Goal: Task Accomplishment & Management: Manage account settings

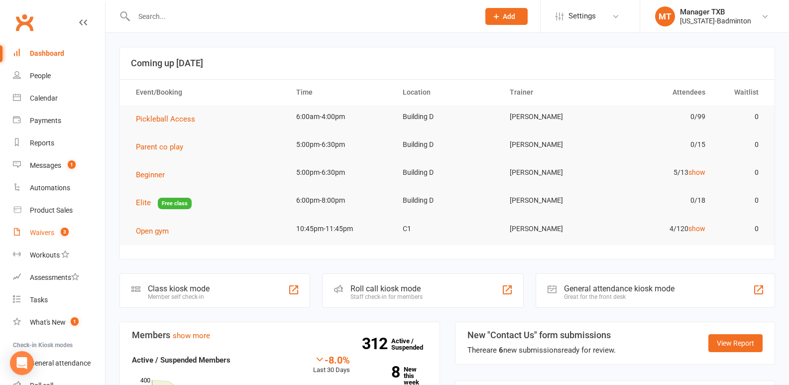
click at [43, 229] on div "Waivers" at bounding box center [42, 233] width 24 height 8
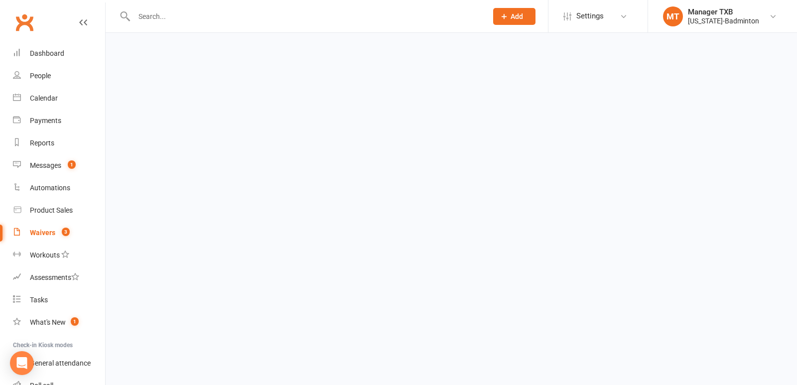
select select "100"
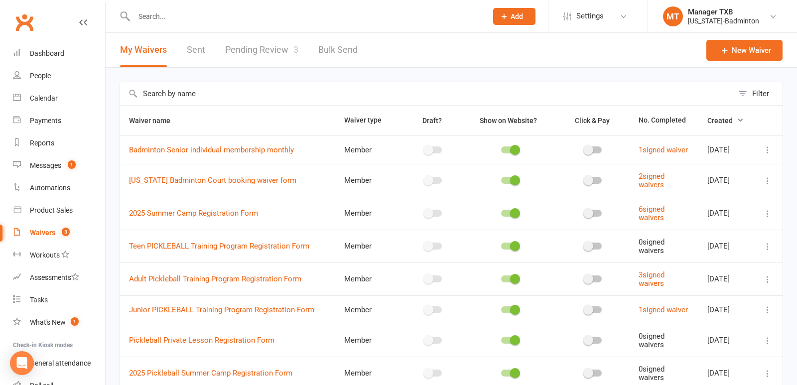
click at [253, 49] on link "Pending Review 3" at bounding box center [261, 50] width 73 height 34
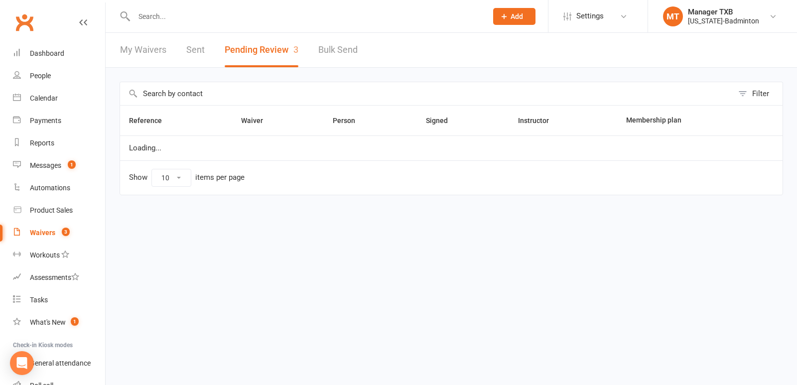
select select "25"
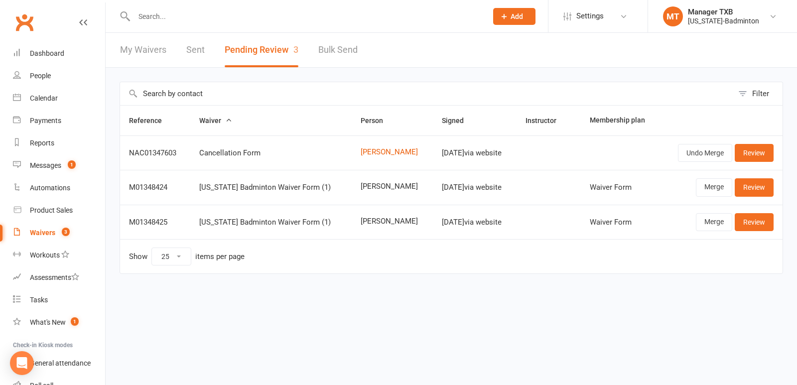
click at [207, 12] on input "text" at bounding box center [305, 16] width 349 height 14
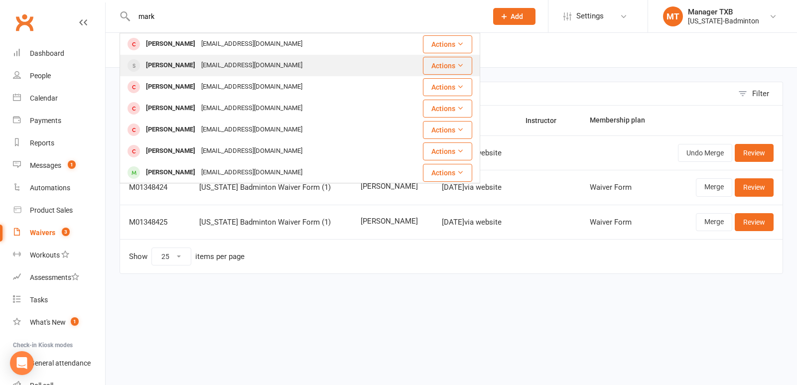
type input "mark"
click at [203, 65] on div "mhastings54@outlook.com" at bounding box center [251, 65] width 107 height 14
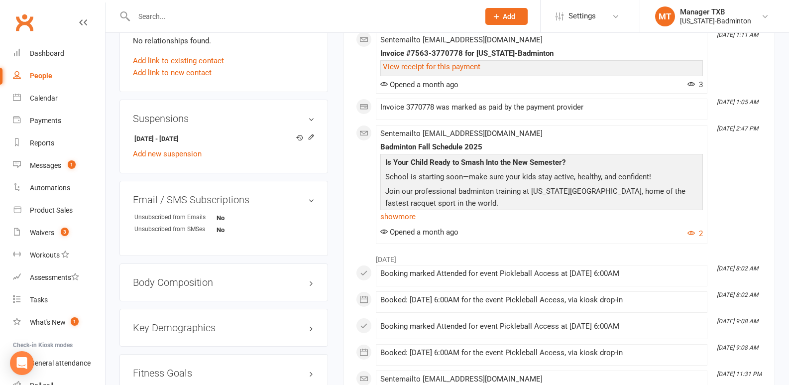
scroll to position [631, 0]
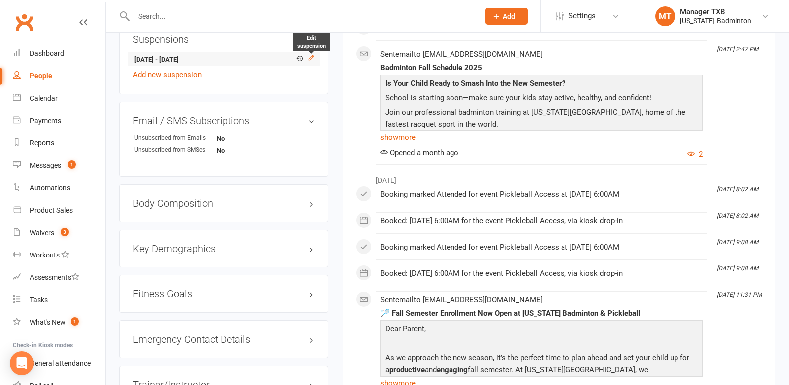
click at [314, 58] on icon at bounding box center [311, 57] width 7 height 7
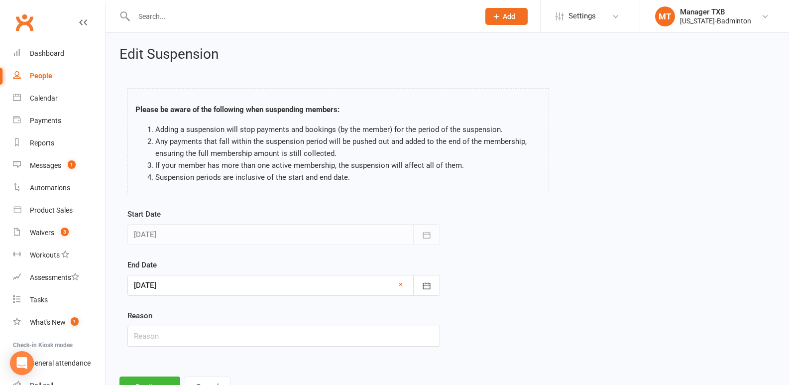
click at [232, 281] on div at bounding box center [283, 285] width 313 height 21
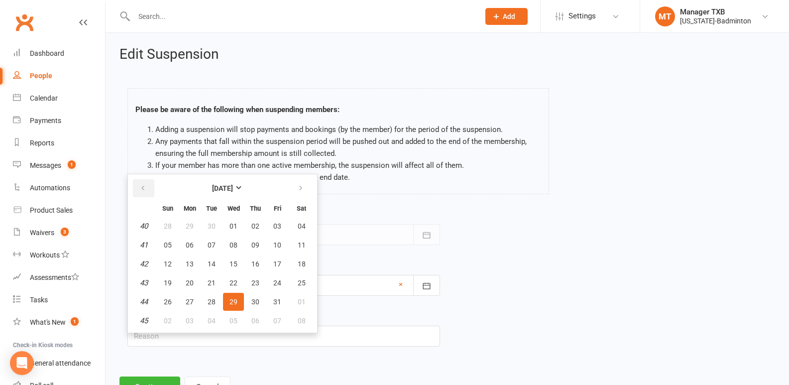
click at [138, 184] on button "button" at bounding box center [143, 188] width 21 height 18
click at [233, 239] on button "10" at bounding box center [233, 245] width 21 height 18
type input "10 Sep 2025"
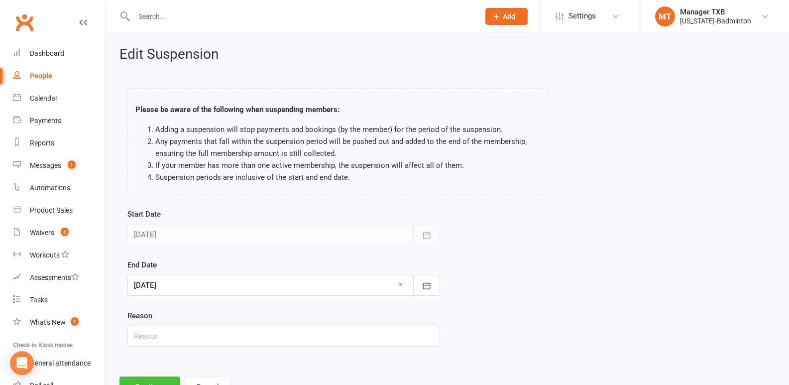
click at [169, 377] on button "Continue" at bounding box center [150, 386] width 61 height 21
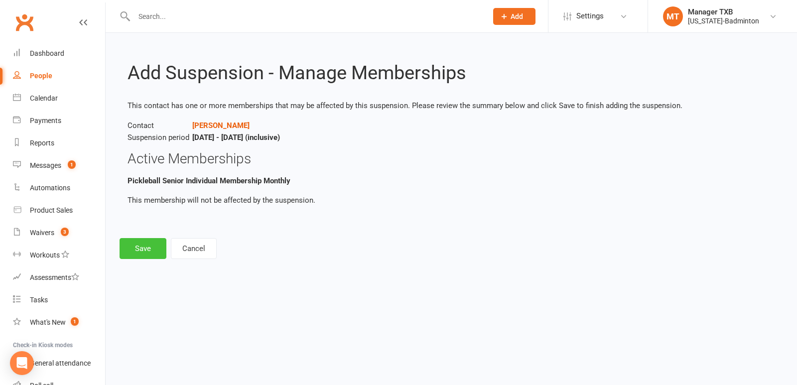
click at [138, 253] on button "Save" at bounding box center [143, 248] width 47 height 21
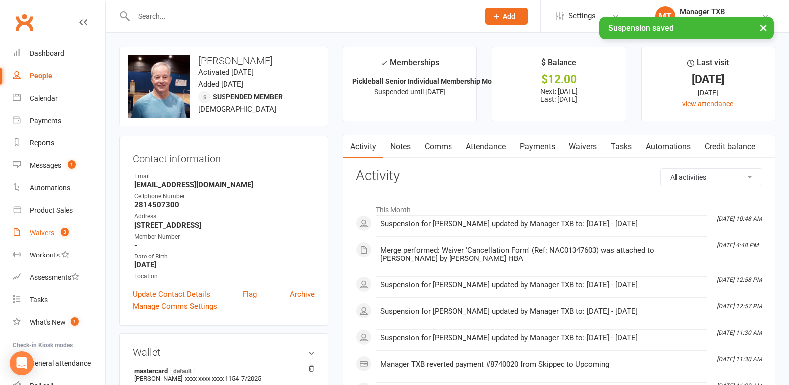
click at [47, 236] on div "Waivers" at bounding box center [42, 233] width 24 height 8
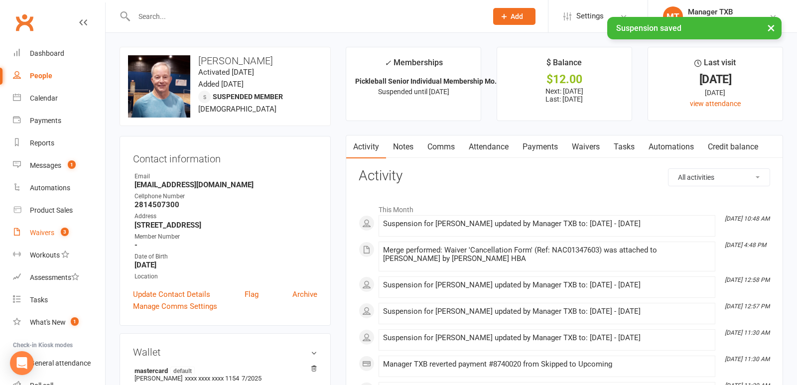
select select "100"
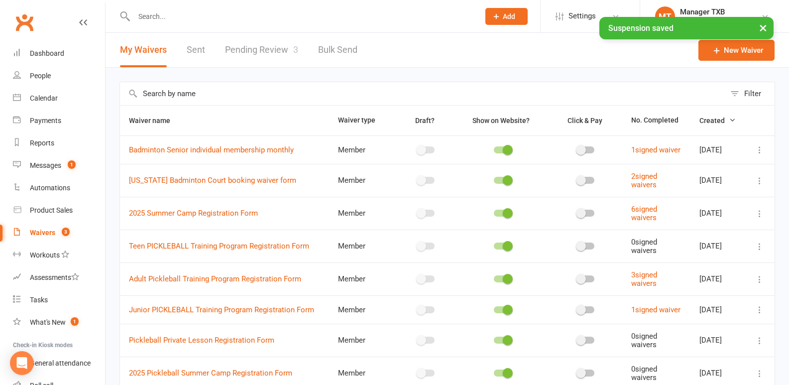
click at [269, 53] on link "Pending Review 3" at bounding box center [261, 50] width 73 height 34
select select "25"
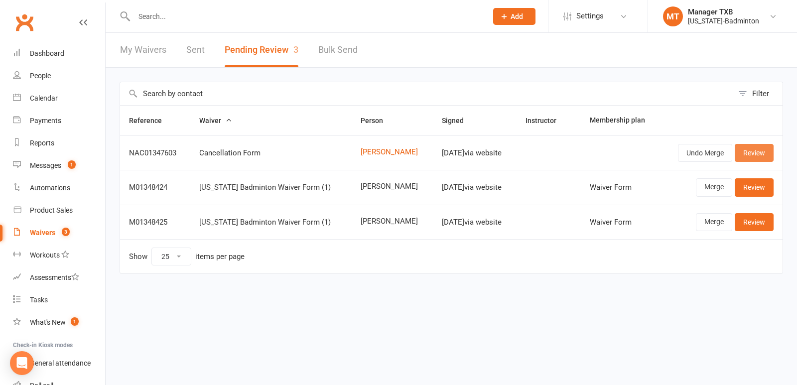
click at [750, 152] on link "Review" at bounding box center [754, 153] width 39 height 18
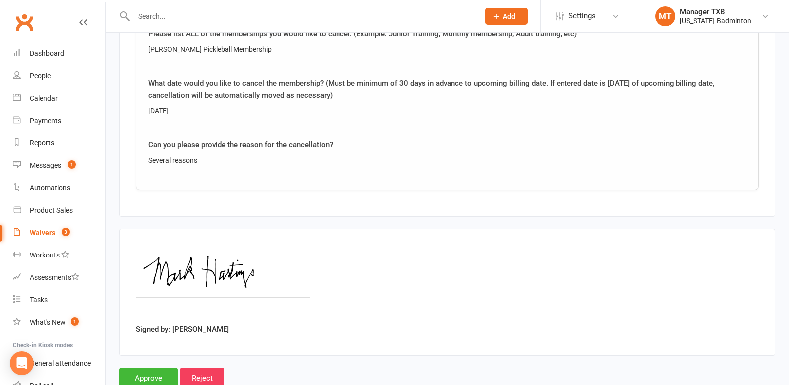
scroll to position [551, 0]
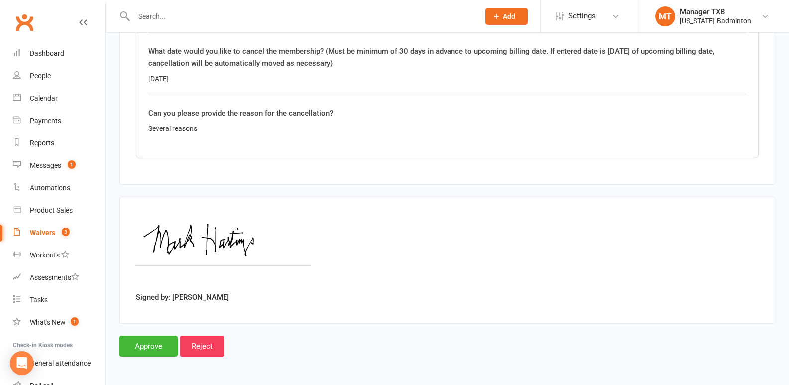
click at [183, 12] on input "text" at bounding box center [302, 16] width 342 height 14
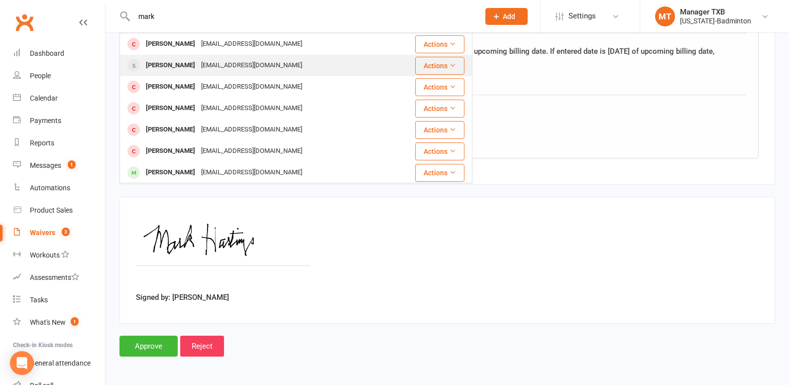
type input "mark"
click at [198, 65] on div "mhastings54@outlook.com" at bounding box center [251, 65] width 107 height 14
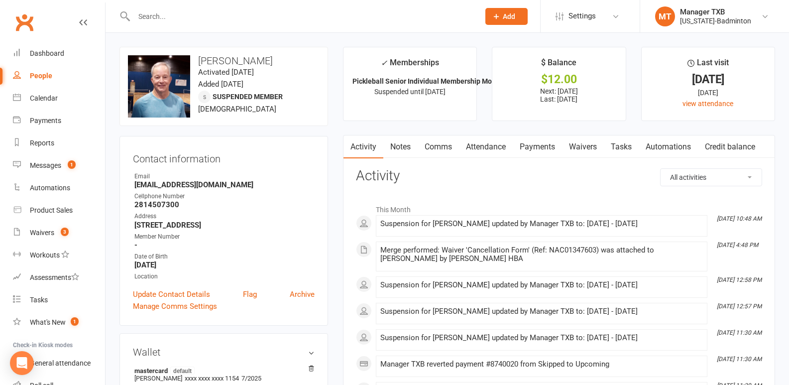
click at [546, 152] on link "Payments" at bounding box center [537, 146] width 49 height 23
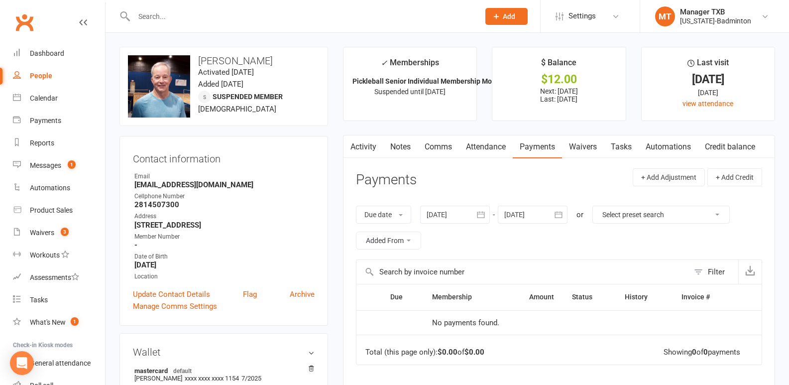
click at [560, 216] on icon "button" at bounding box center [559, 215] width 10 height 10
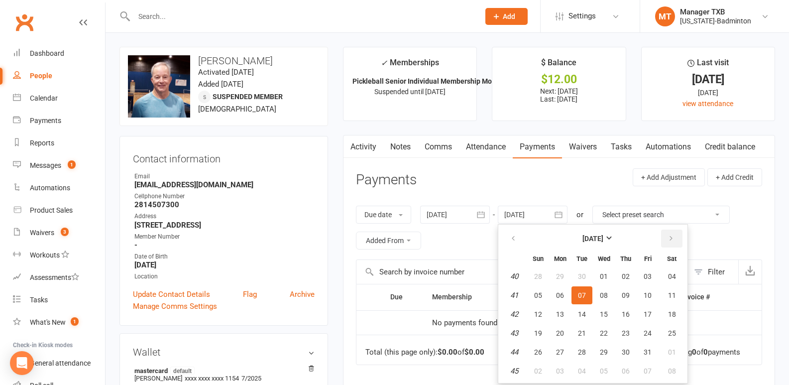
click at [673, 240] on icon "button" at bounding box center [671, 239] width 7 height 8
click at [626, 358] on button "27" at bounding box center [625, 352] width 21 height 18
type input "27 Nov 2025"
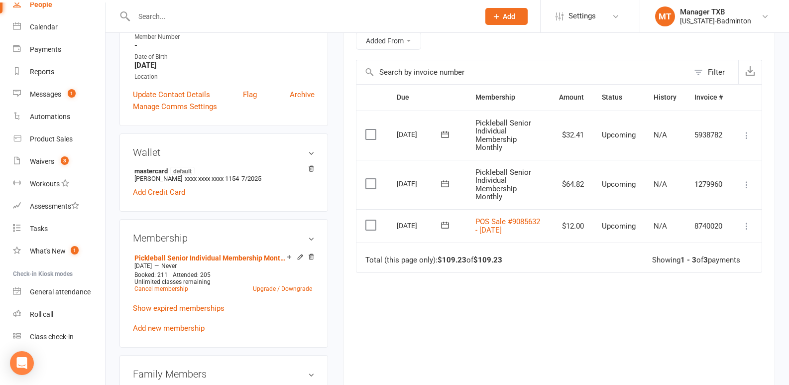
scroll to position [72, 0]
click at [56, 338] on div "Class check-in" at bounding box center [52, 336] width 44 height 8
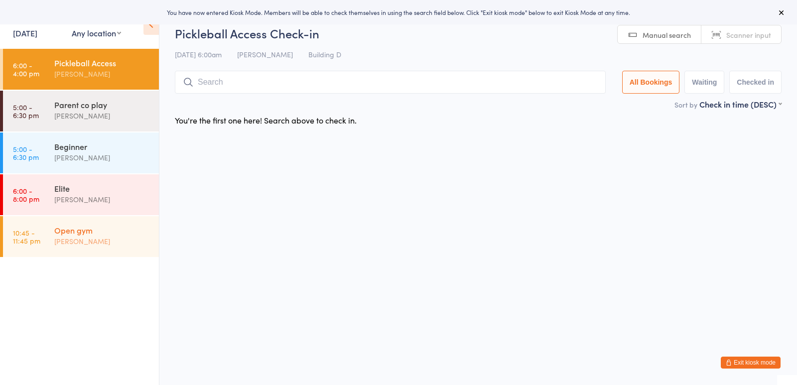
click at [94, 237] on div "[PERSON_NAME]" at bounding box center [102, 241] width 96 height 11
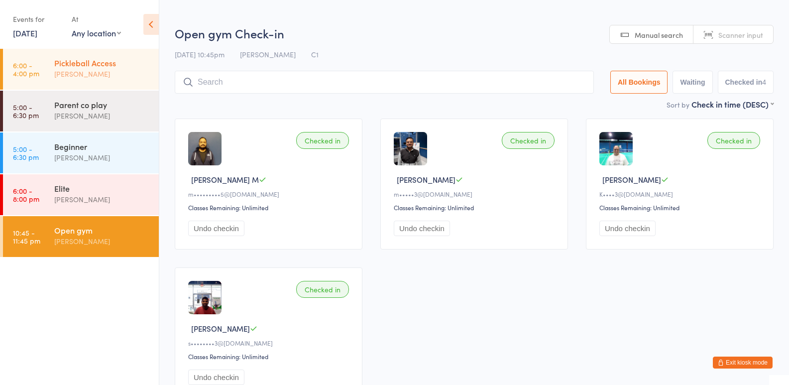
click at [100, 54] on div "Pickleball Access Boyd Tahtat" at bounding box center [106, 68] width 105 height 39
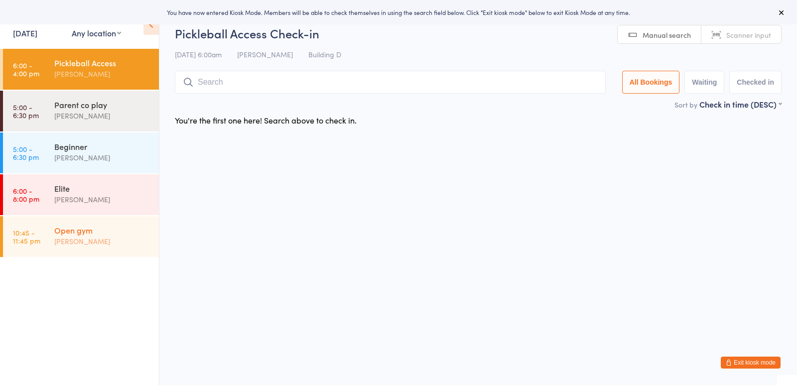
click at [66, 233] on div "Open gym" at bounding box center [102, 230] width 96 height 11
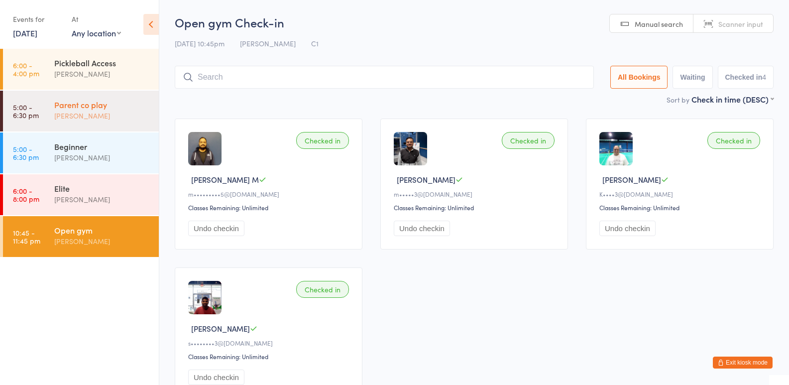
click at [89, 125] on div "Parent co play [PERSON_NAME]" at bounding box center [106, 110] width 105 height 39
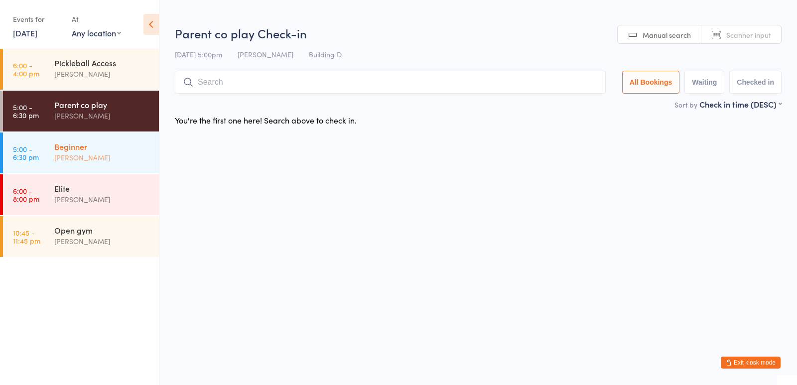
click at [89, 151] on div "Beginner" at bounding box center [102, 146] width 96 height 11
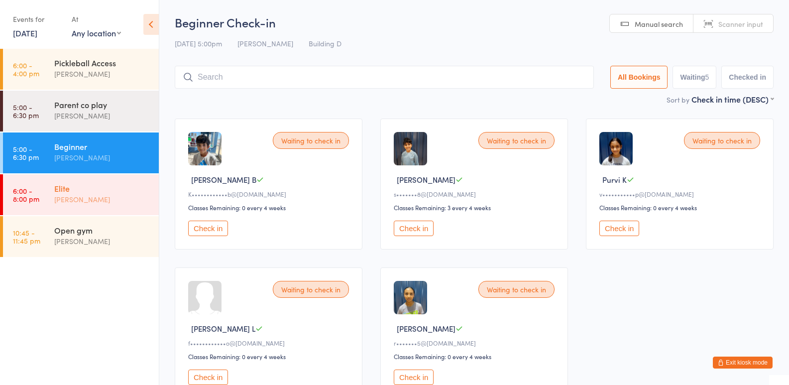
click at [82, 204] on div "[PERSON_NAME]" at bounding box center [102, 199] width 96 height 11
